Goal: Task Accomplishment & Management: Use online tool/utility

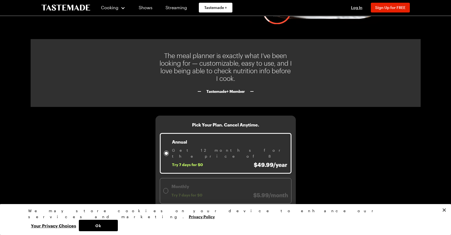
scroll to position [598, 0]
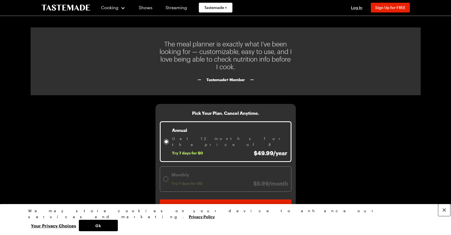
click at [444, 216] on button "Close" at bounding box center [444, 210] width 12 height 12
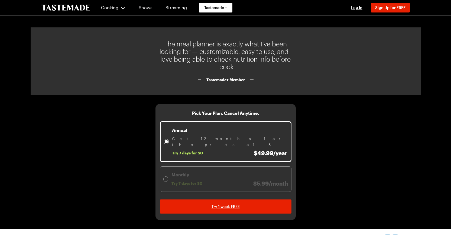
click at [147, 7] on link "Shows" at bounding box center [145, 7] width 25 height 15
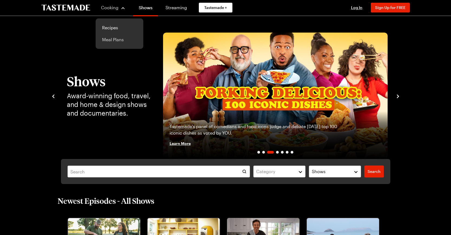
click at [116, 40] on link "Meal Plans" at bounding box center [119, 40] width 41 height 12
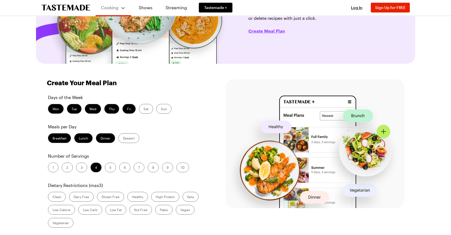
scroll to position [135, 0]
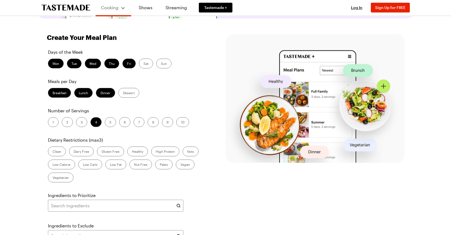
click at [296, 71] on img at bounding box center [315, 98] width 179 height 129
click at [108, 92] on label "Dinner" at bounding box center [105, 93] width 19 height 10
click at [100, 93] on input "Dinner" at bounding box center [100, 93] width 0 height 0
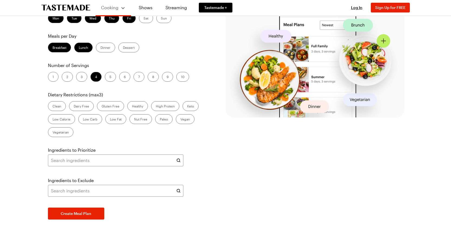
click at [141, 106] on label "Healthy" at bounding box center [137, 106] width 21 height 10
click at [132, 106] on input "Healthy" at bounding box center [132, 106] width 0 height 0
click at [63, 131] on label "Vegetarian" at bounding box center [60, 132] width 25 height 10
click at [53, 132] on input "Vegetarian" at bounding box center [53, 132] width 0 height 0
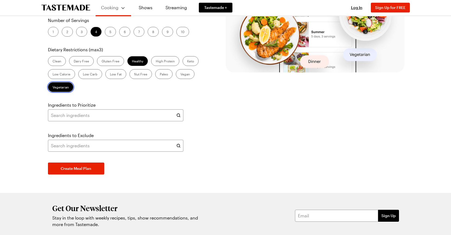
scroll to position [271, 0]
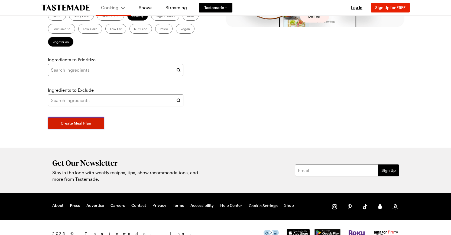
click at [68, 125] on span "Create Meal Plan" at bounding box center [76, 122] width 31 height 5
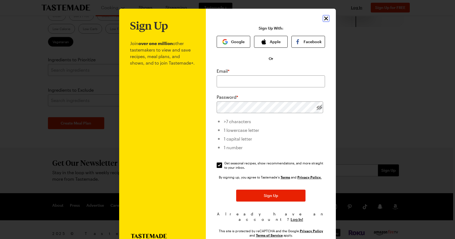
click at [325, 17] on icon "Close" at bounding box center [326, 18] width 6 height 6
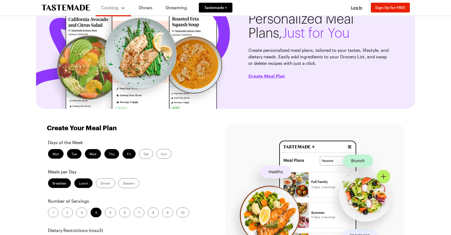
scroll to position [0, 0]
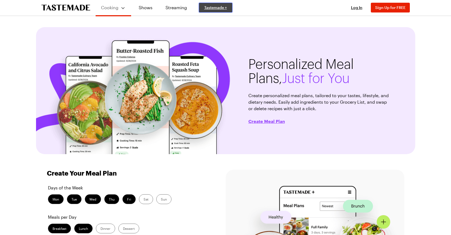
click at [219, 7] on span "Tastemade +" at bounding box center [215, 7] width 23 height 5
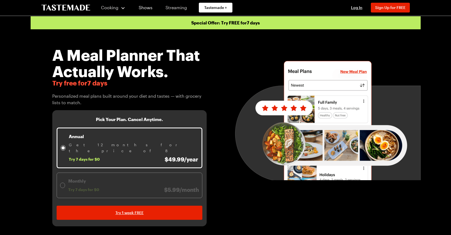
click at [178, 10] on link "Streaming" at bounding box center [176, 7] width 32 height 15
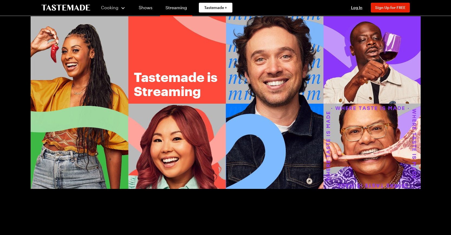
click at [174, 6] on link "Streaming" at bounding box center [176, 8] width 32 height 15
